Goal: Information Seeking & Learning: Learn about a topic

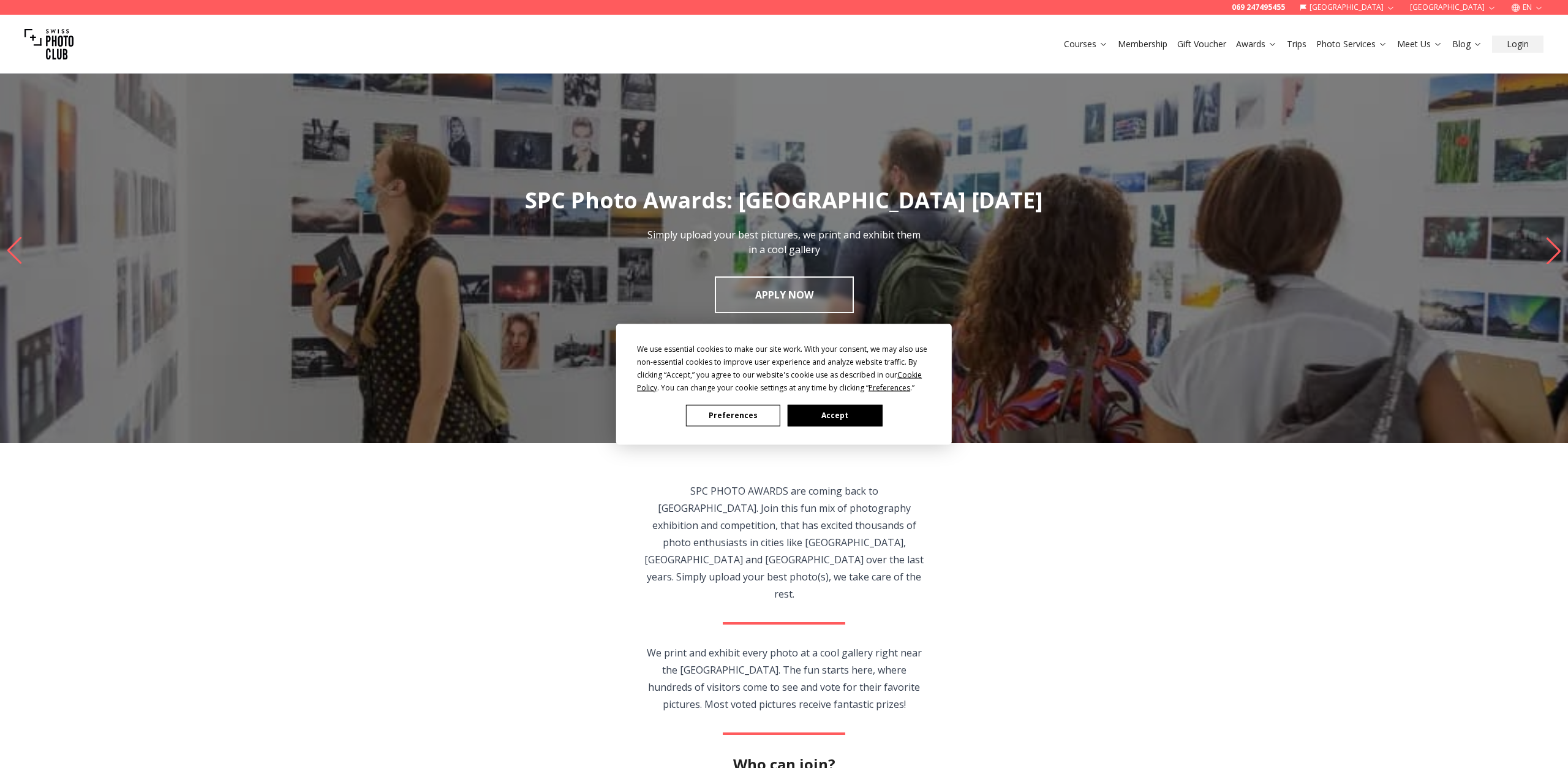
click at [829, 415] on button "Accept" at bounding box center [834, 415] width 94 height 21
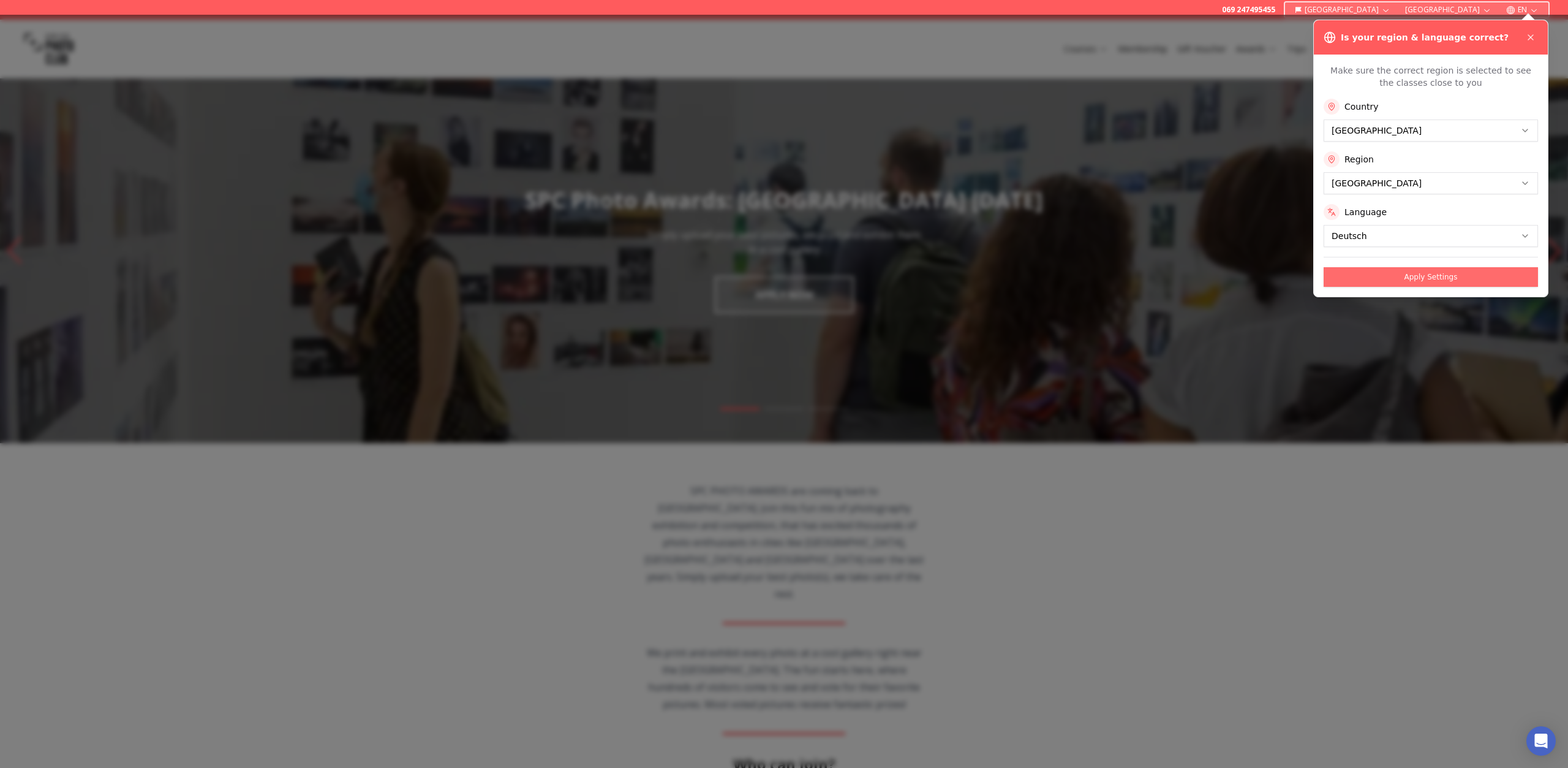
click at [1416, 277] on button "Apply Settings" at bounding box center [1431, 277] width 214 height 20
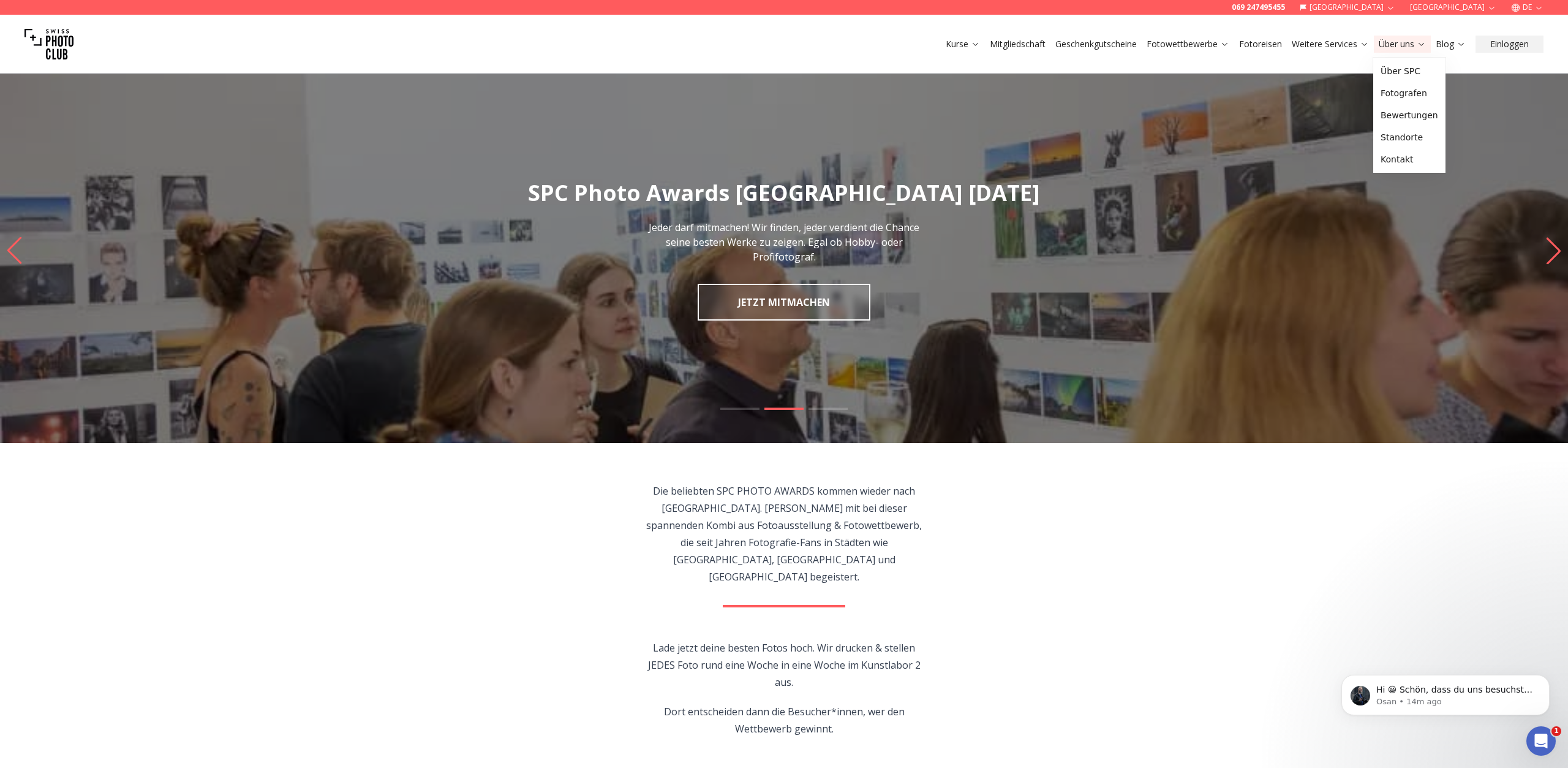
click at [1402, 45] on link "Über uns" at bounding box center [1402, 43] width 47 height 12
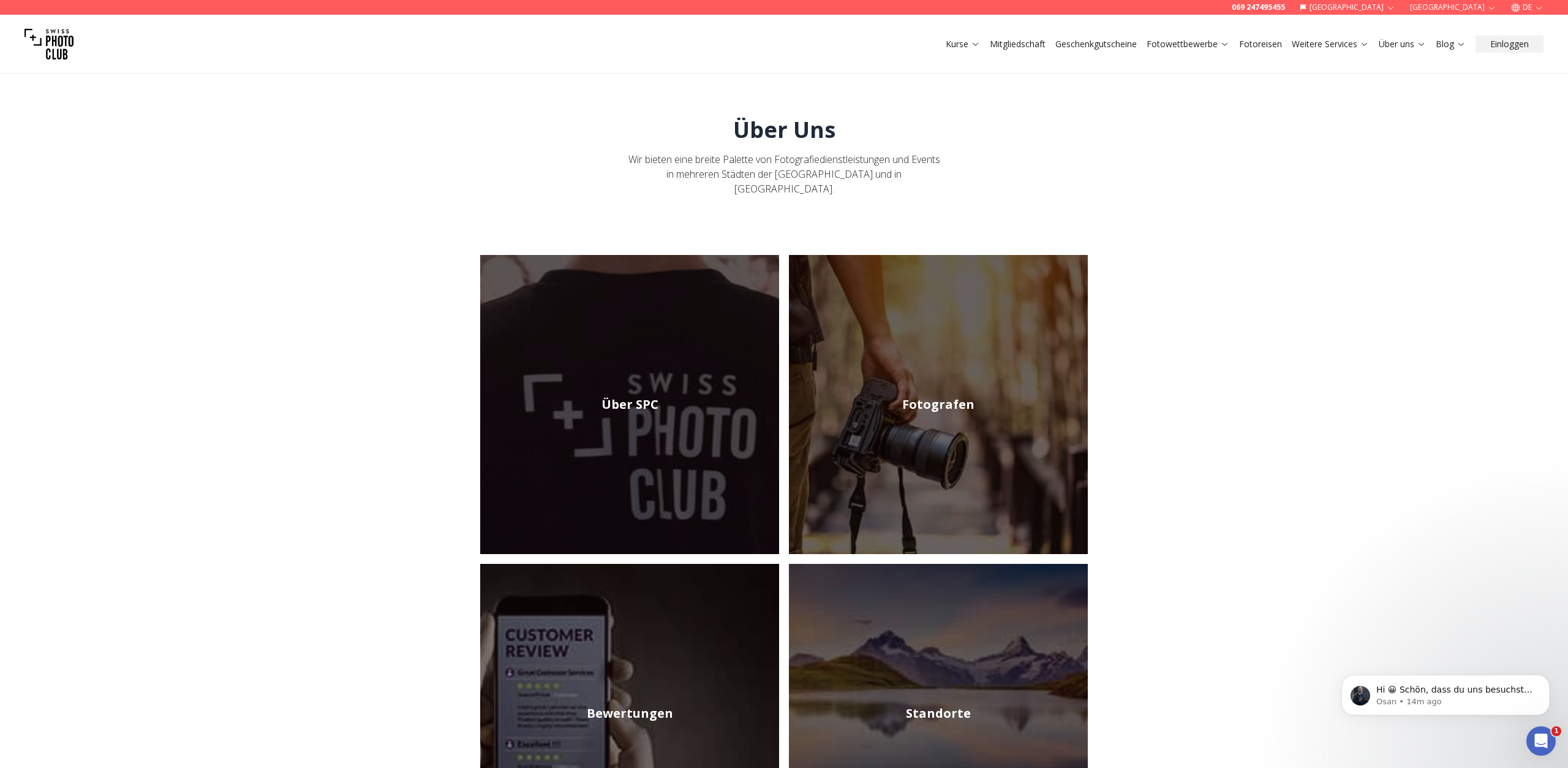
click at [638, 396] on h2 "Über SPC" at bounding box center [630, 404] width 57 height 17
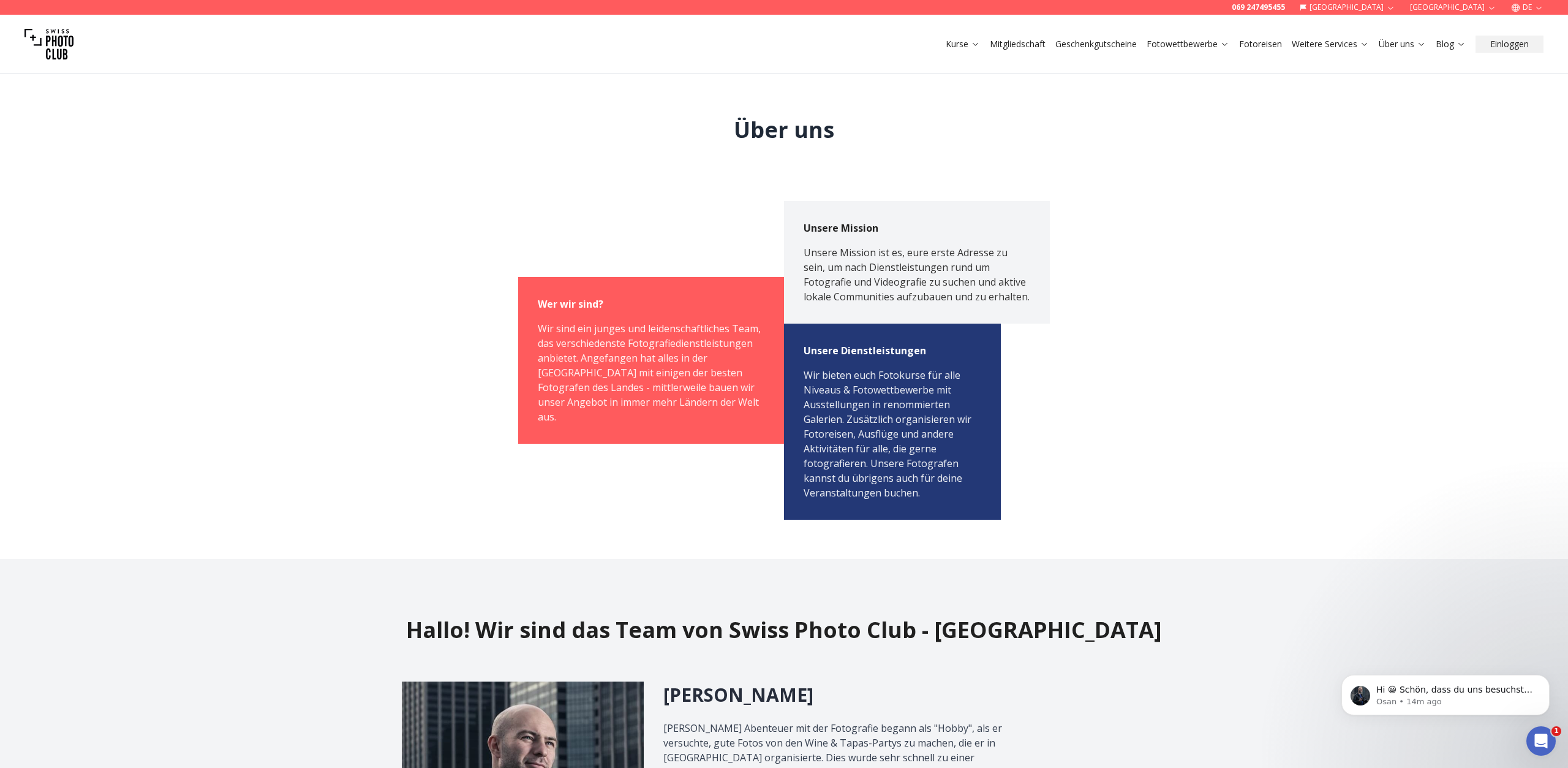
scroll to position [255, 0]
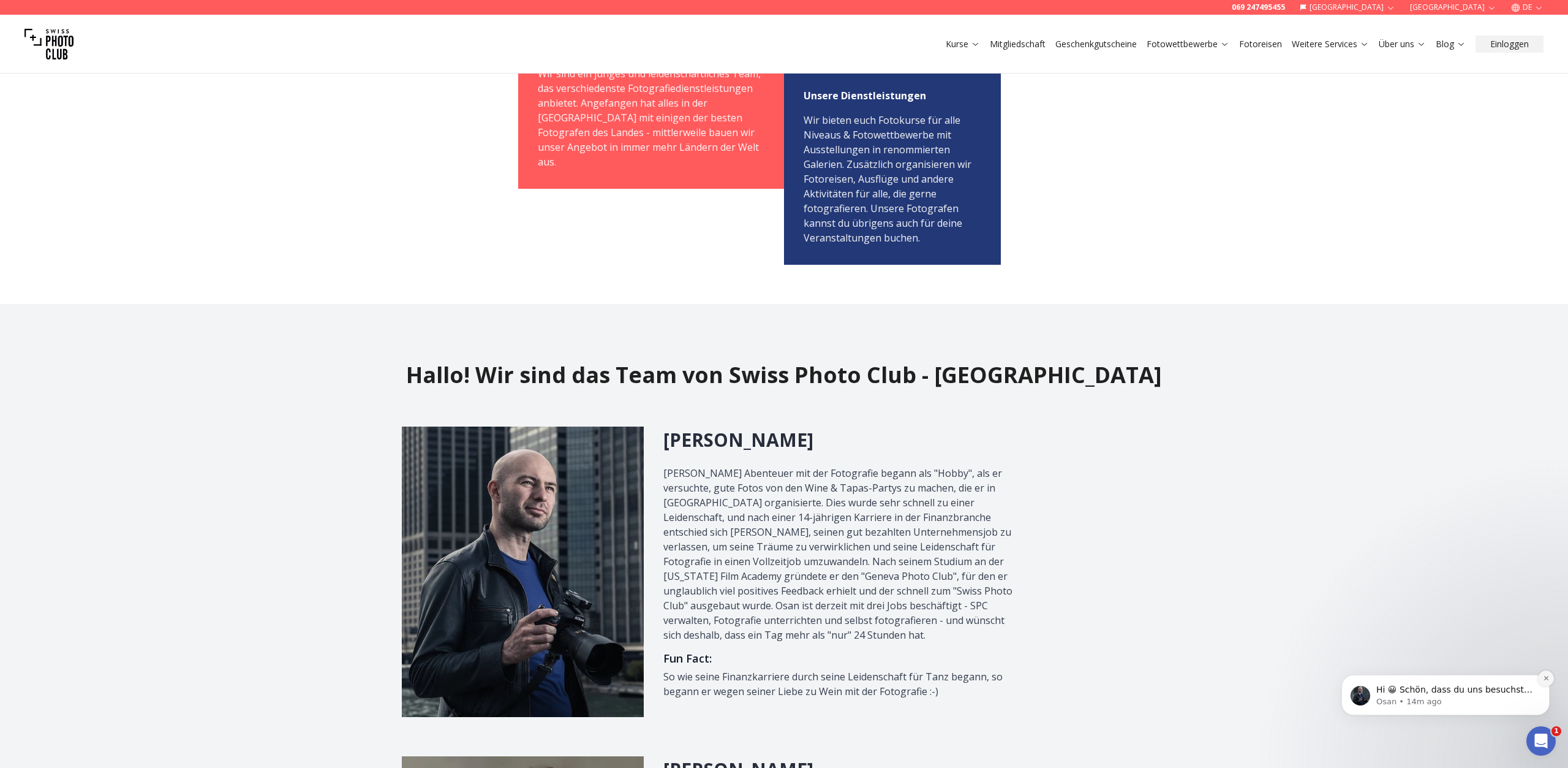
click at [1546, 677] on icon "Dismiss notification" at bounding box center [1546, 678] width 7 height 7
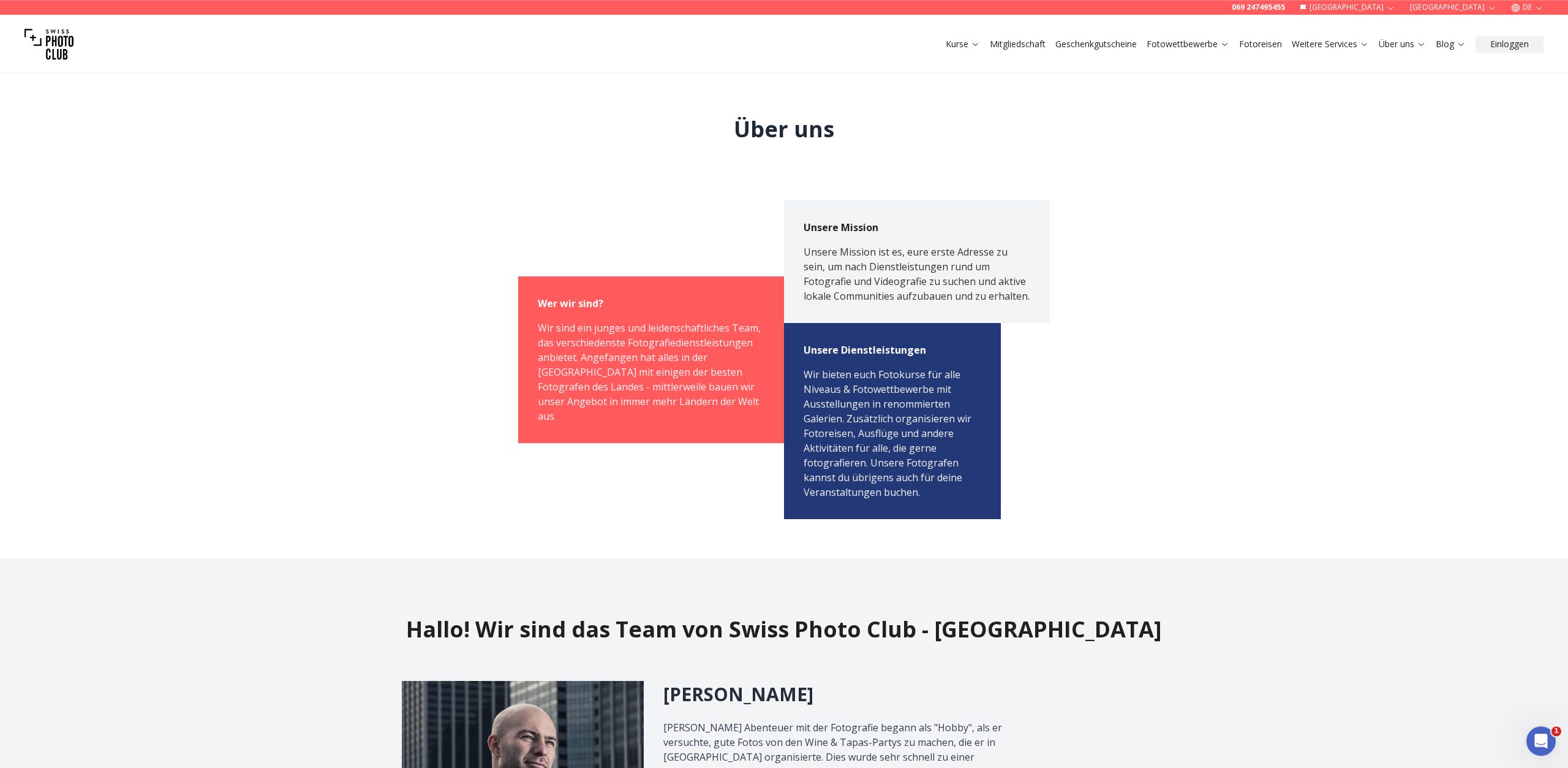
scroll to position [0, 0]
click at [1401, 94] on link "Fotografen" at bounding box center [1409, 92] width 67 height 22
